Goal: Information Seeking & Learning: Find specific fact

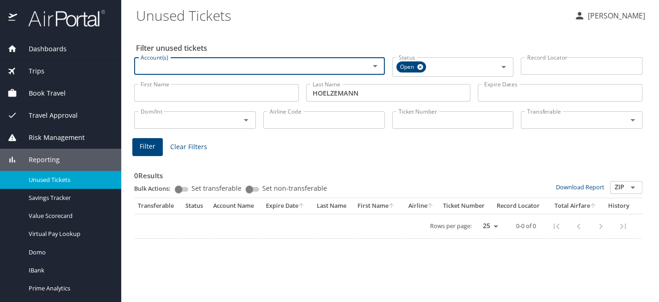
click at [49, 68] on div "Trips" at bounding box center [60, 71] width 106 height 10
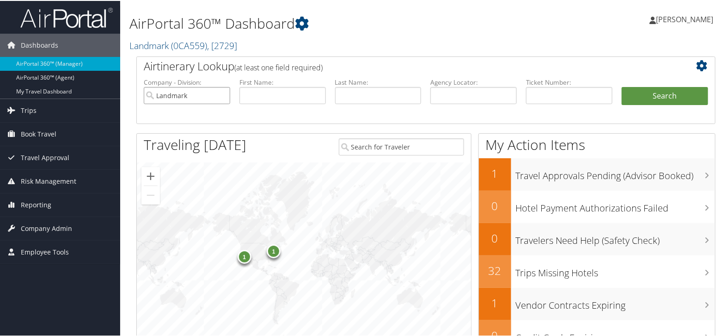
click at [222, 92] on input "Landmark" at bounding box center [187, 94] width 86 height 17
click at [260, 92] on input "text" at bounding box center [282, 94] width 86 height 17
paste input "Mireia"
type input "Mireia"
click at [345, 92] on input "text" at bounding box center [378, 94] width 86 height 17
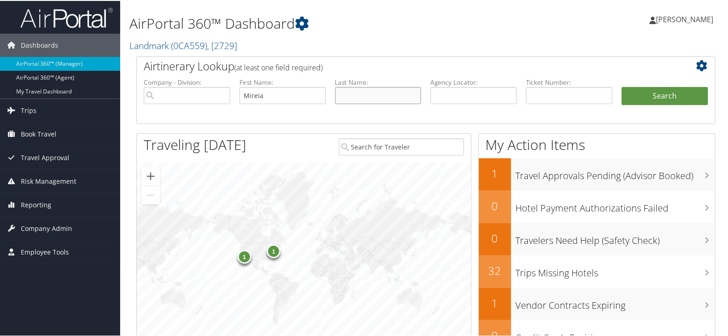
paste input "MOLINA"
type input "MOLINA"
click at [669, 95] on button "Search" at bounding box center [665, 95] width 86 height 18
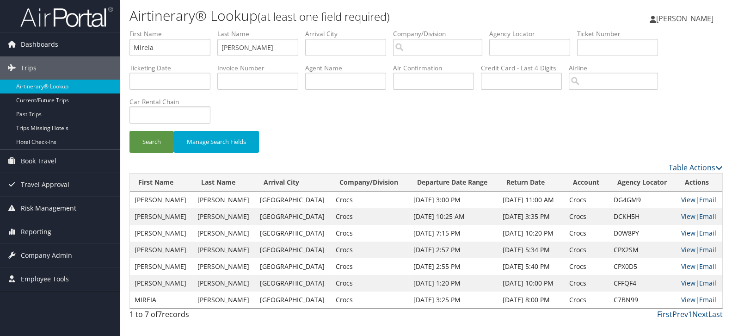
click at [684, 201] on link "View" at bounding box center [688, 199] width 14 height 9
click at [683, 216] on link "View" at bounding box center [688, 216] width 14 height 9
click at [60, 231] on link "Reporting" at bounding box center [60, 231] width 120 height 23
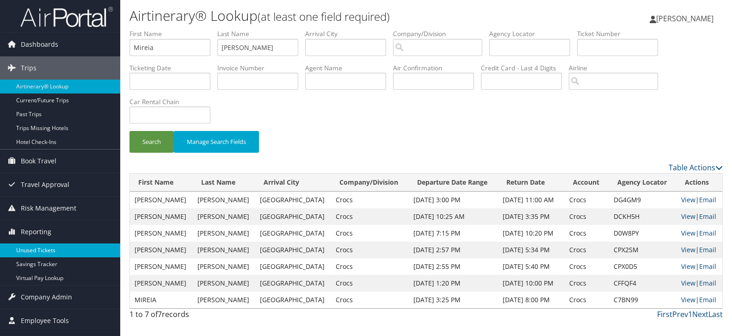
click at [63, 246] on link "Unused Tickets" at bounding box center [60, 250] width 120 height 14
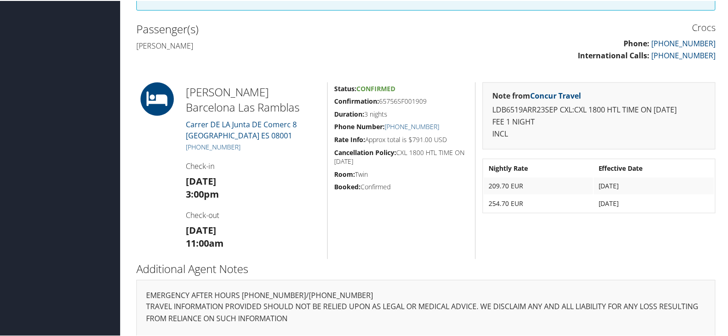
scroll to position [134, 0]
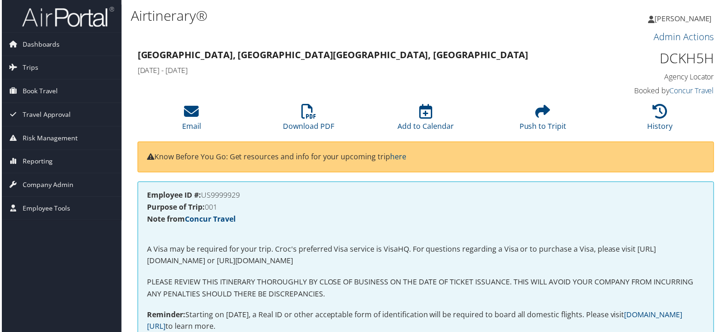
click at [702, 55] on h1 "DCKH5H" at bounding box center [648, 58] width 134 height 19
copy h1 "DCKH5H"
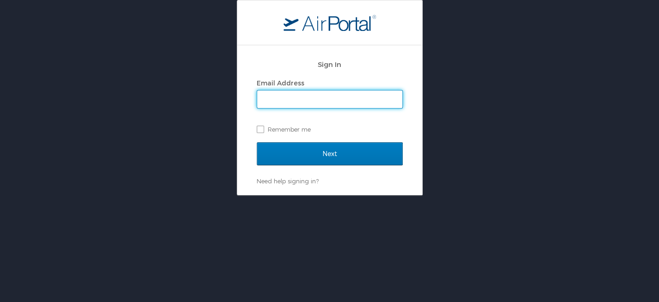
type input "[PERSON_NAME][EMAIL_ADDRESS][PERSON_NAME][DOMAIN_NAME]"
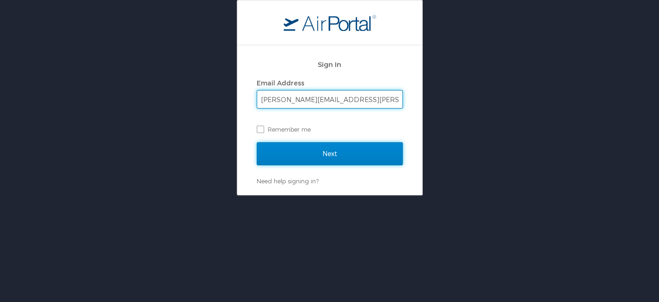
click at [338, 153] on input "Next" at bounding box center [329, 153] width 146 height 23
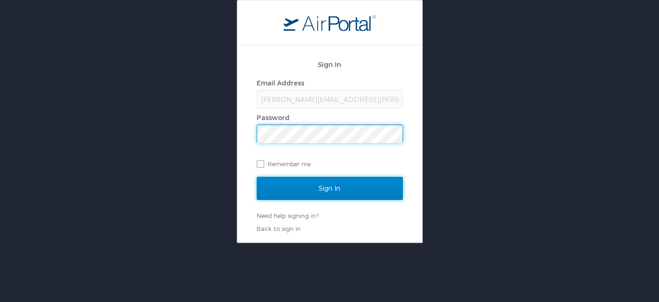
click at [364, 197] on input "Sign In" at bounding box center [329, 188] width 146 height 23
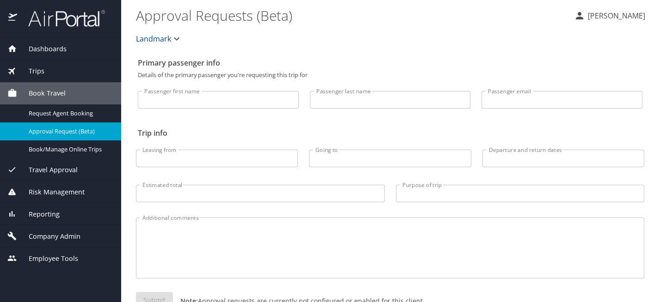
click at [69, 212] on div "Reporting" at bounding box center [60, 214] width 106 height 10
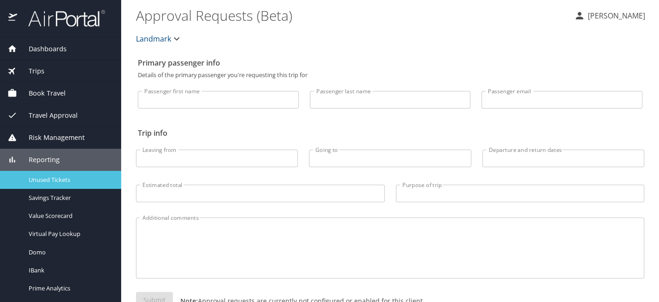
click at [67, 176] on span "Unused Tickets" at bounding box center [69, 180] width 81 height 9
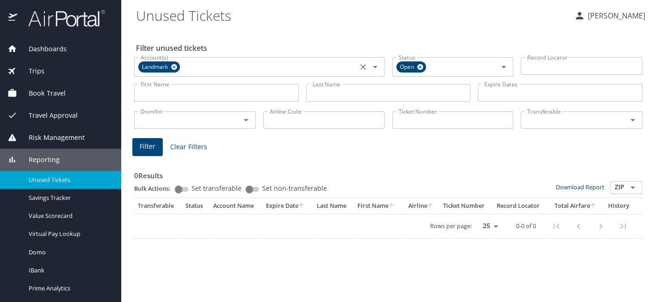
click at [172, 66] on icon at bounding box center [174, 67] width 6 height 6
click at [165, 91] on input "First Name" at bounding box center [216, 93] width 165 height 18
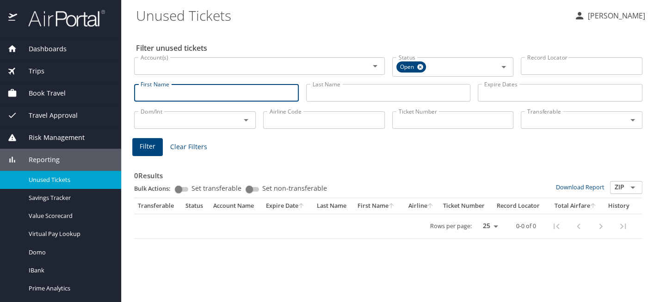
paste input "VOLSKAY/VICTOR THEODORE"
click at [158, 95] on input "VOLSKAY/VICTOR THEODORE" at bounding box center [216, 93] width 165 height 18
type input "/VICTOR THEODORE"
click at [326, 94] on input "Last Name" at bounding box center [388, 93] width 165 height 18
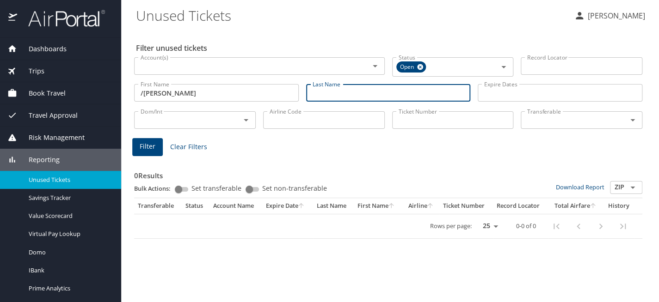
paste input "VOLSKAY"
type input "VOLSKAY"
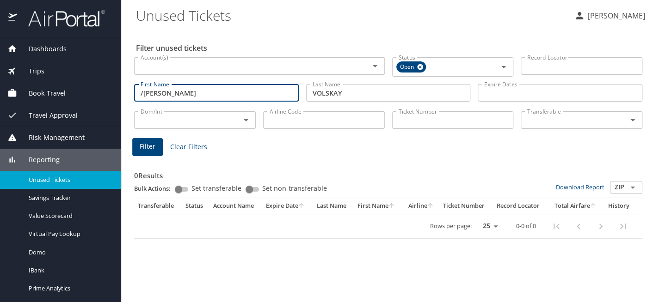
drag, startPoint x: 215, startPoint y: 94, endPoint x: 169, endPoint y: 92, distance: 46.7
click at [169, 92] on input "/VICTOR THEODORE" at bounding box center [216, 93] width 165 height 18
click at [143, 89] on input "/VICTOR" at bounding box center [216, 93] width 165 height 18
type input "VICTOR"
click at [151, 154] on button "Filter" at bounding box center [147, 147] width 31 height 18
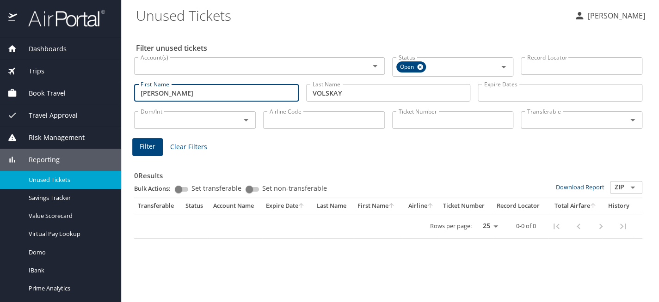
drag, startPoint x: 178, startPoint y: 94, endPoint x: 104, endPoint y: 108, distance: 74.7
click at [112, 88] on div "Dashboards AirPortal 360™ Manager AirPortal 360™ Agent My Travel Dashboard Trip…" at bounding box center [329, 151] width 659 height 302
click at [139, 144] on button "Filter" at bounding box center [147, 147] width 31 height 18
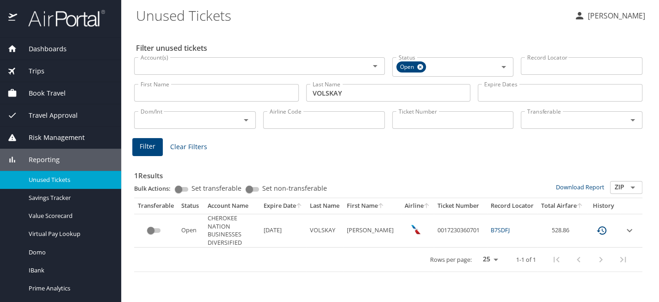
click at [449, 231] on td "0017230360701" at bounding box center [459, 231] width 53 height 34
copy td "0017230360701"
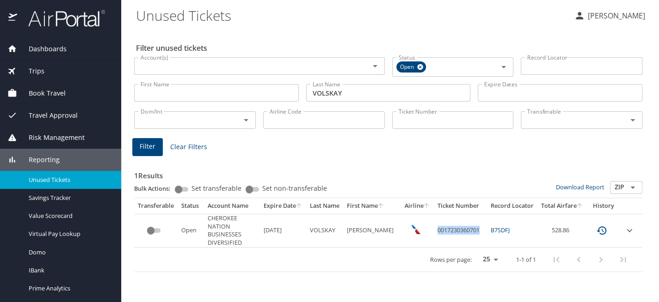
click at [53, 67] on div "Trips" at bounding box center [60, 71] width 106 height 10
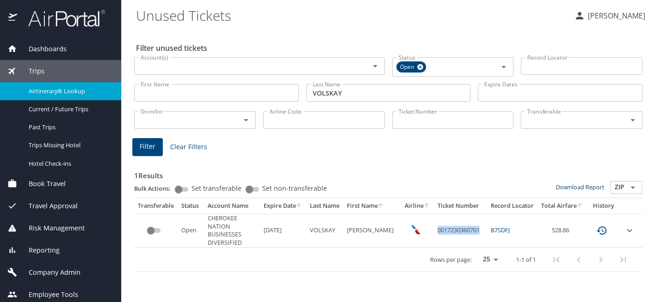
click at [51, 95] on div "Airtinerary® Lookup" at bounding box center [60, 91] width 106 height 11
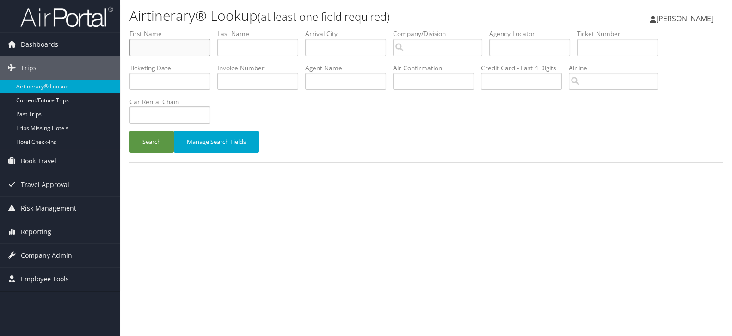
click at [147, 43] on input "text" at bounding box center [169, 47] width 81 height 17
type input "[PERSON_NAME]"
click at [251, 42] on input "text" at bounding box center [257, 47] width 81 height 17
paste input "Wasilewski"
type input "Wasilewski"
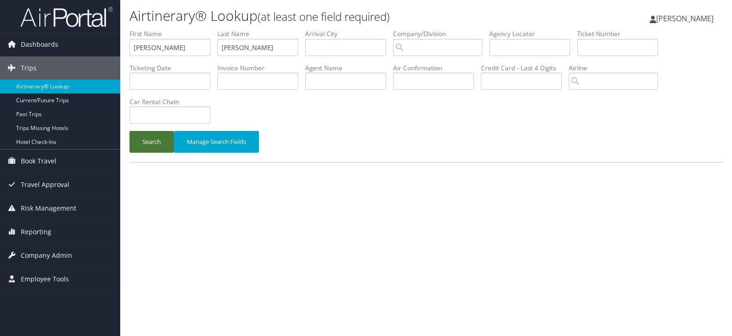
click at [151, 142] on button "Search" at bounding box center [151, 142] width 44 height 22
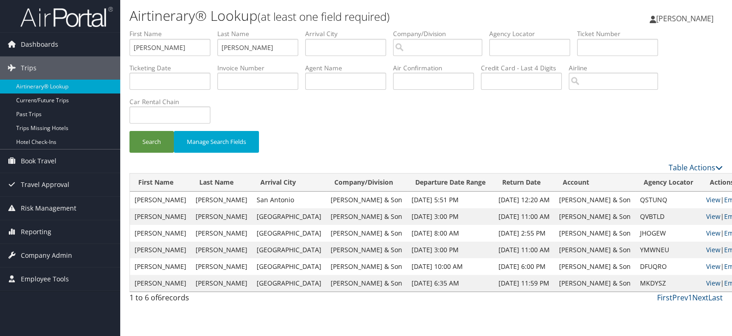
click at [635, 199] on td "QSTUNQ" at bounding box center [668, 199] width 66 height 17
copy td "QSTUNQ"
click at [706, 248] on link "View" at bounding box center [713, 249] width 14 height 9
click at [706, 265] on link "View" at bounding box center [713, 266] width 14 height 9
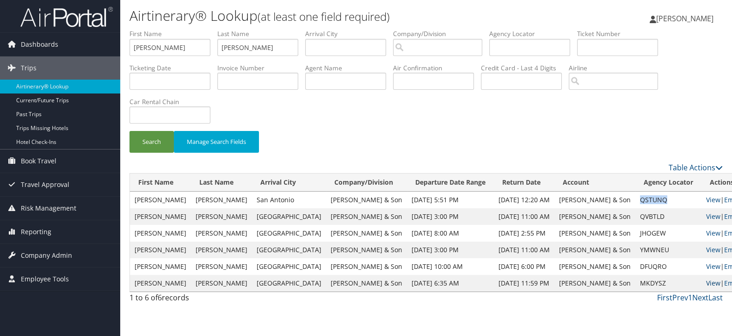
click at [706, 281] on link "View" at bounding box center [713, 282] width 14 height 9
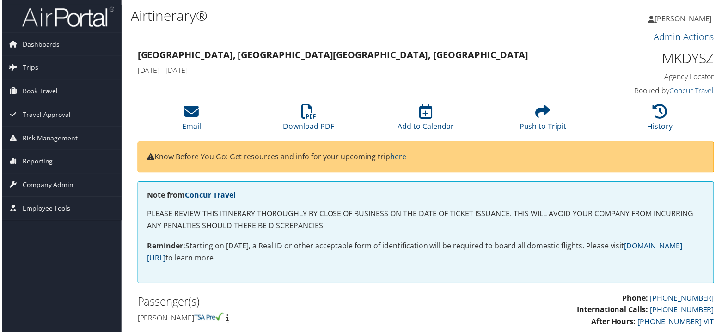
click at [685, 60] on h1 "MKDYSZ" at bounding box center [648, 58] width 134 height 19
copy h1 "MKDYSZ"
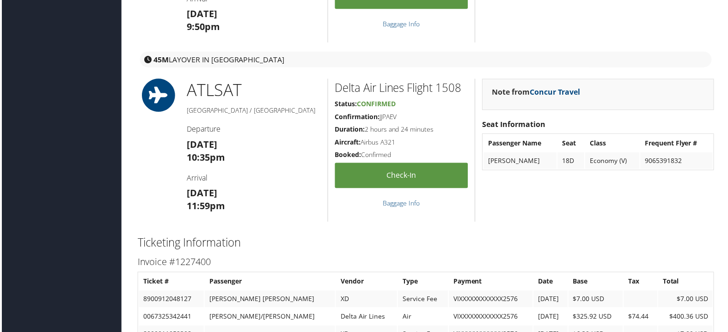
scroll to position [1078, 0]
